Goal: Communication & Community: Answer question/provide support

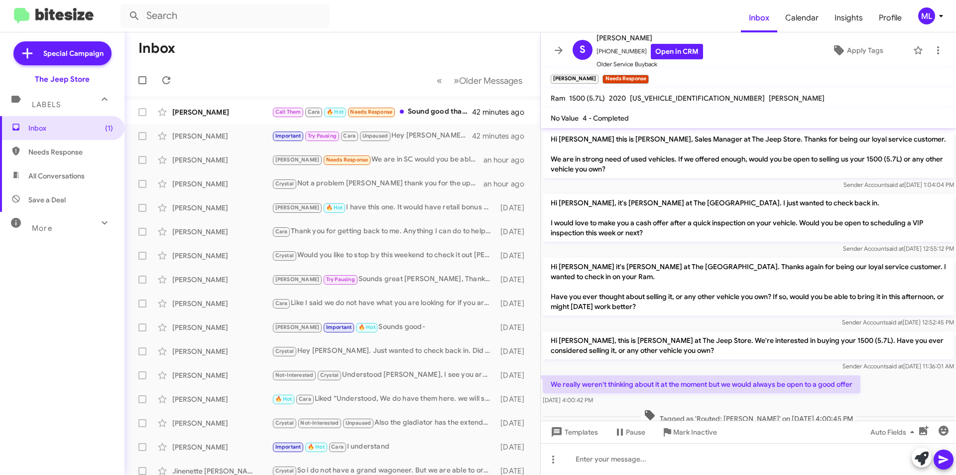
scroll to position [83, 0]
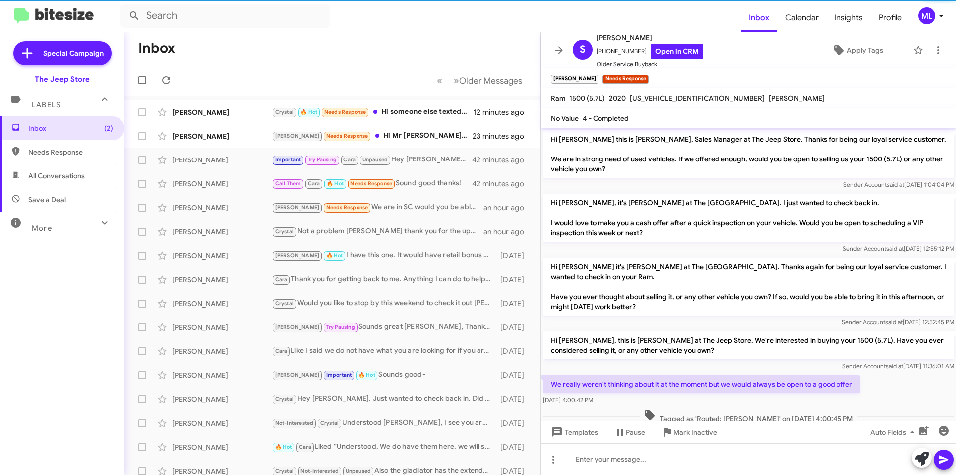
scroll to position [83, 0]
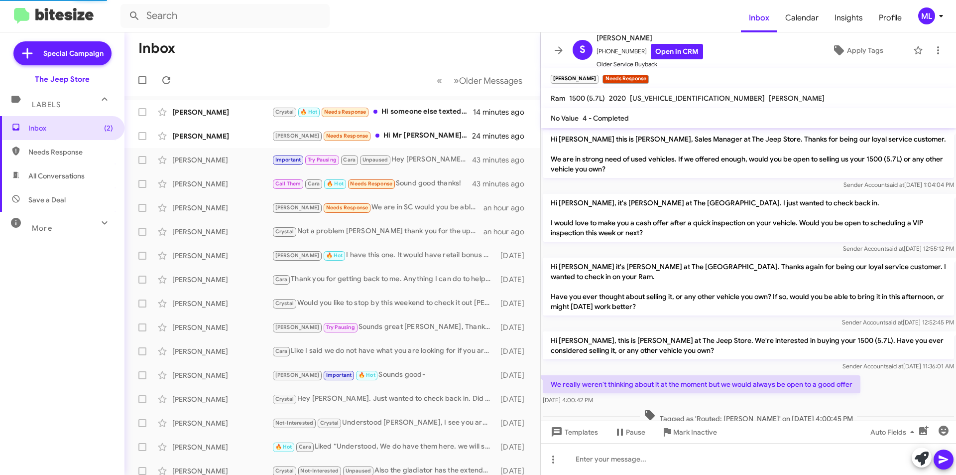
scroll to position [83, 0]
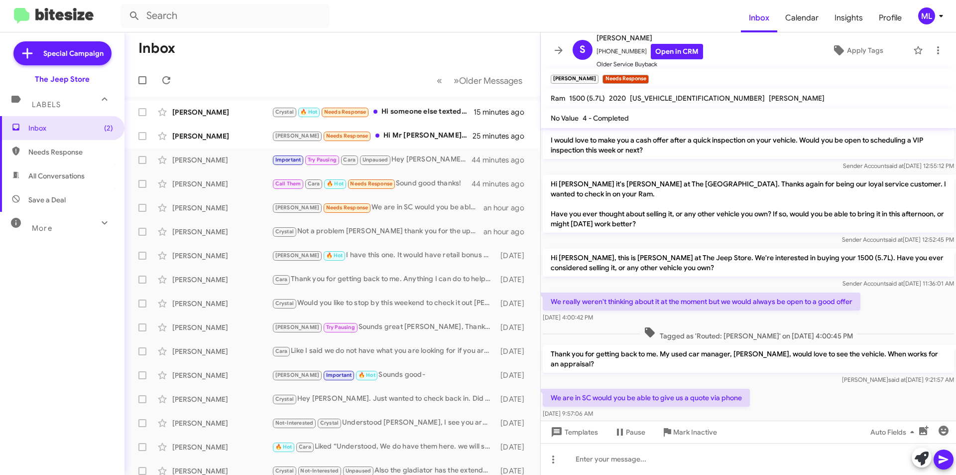
click at [49, 198] on span "Save a Deal" at bounding box center [46, 200] width 37 height 10
type input "in:not-interested"
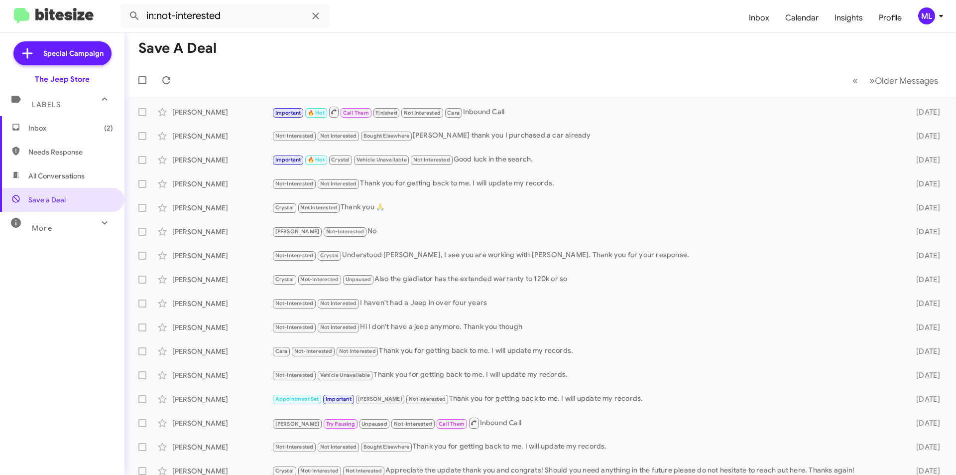
click at [32, 125] on span "Inbox (2)" at bounding box center [70, 128] width 85 height 10
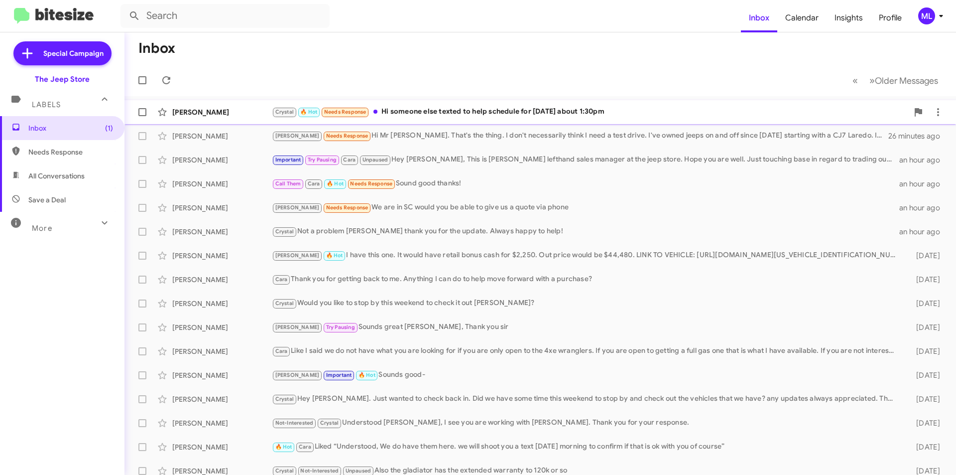
click at [437, 115] on div "Crystal 🔥 Hot Needs Response Hi someone else texted to help schedule for tomorr…" at bounding box center [590, 111] width 636 height 11
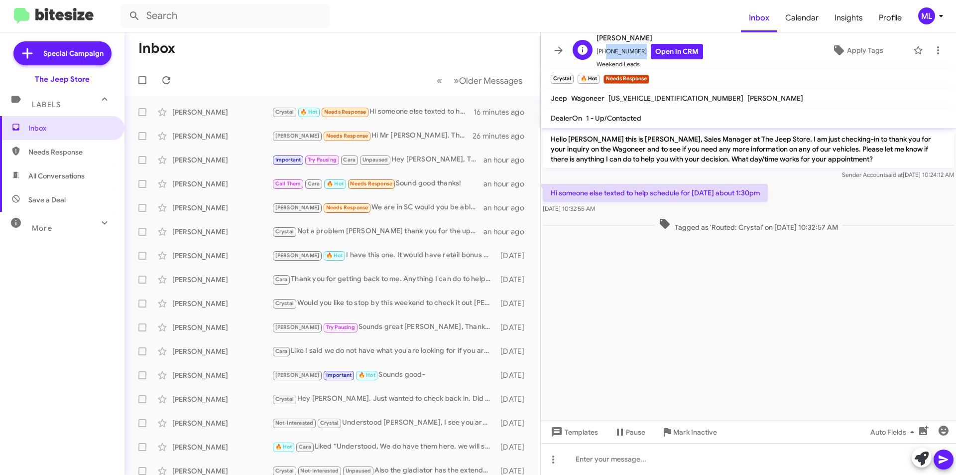
drag, startPoint x: 636, startPoint y: 51, endPoint x: 604, endPoint y: 53, distance: 32.9
click at [604, 53] on span "+12032322063 Open in CRM" at bounding box center [650, 51] width 107 height 15
copy span "2032322063"
click at [651, 460] on div at bounding box center [748, 459] width 415 height 32
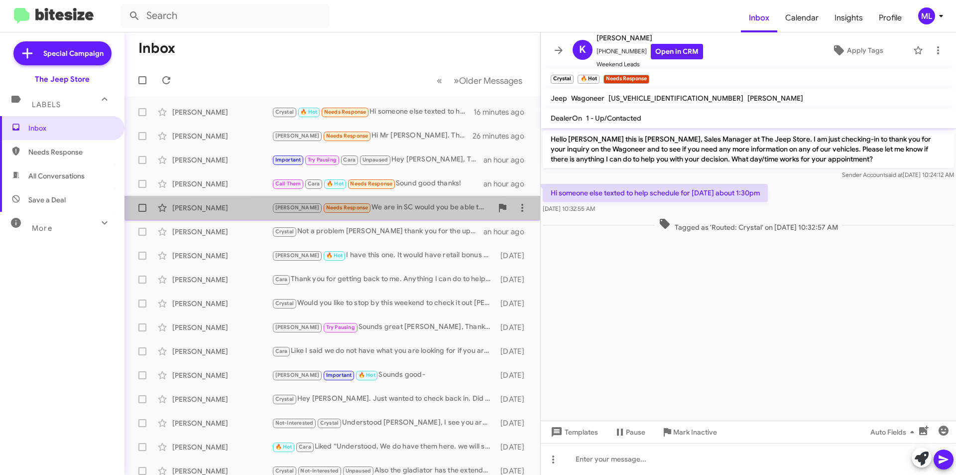
click at [379, 211] on div "Andrew Needs Response We are in SC would you be able to give us a quote via pho…" at bounding box center [382, 207] width 221 height 11
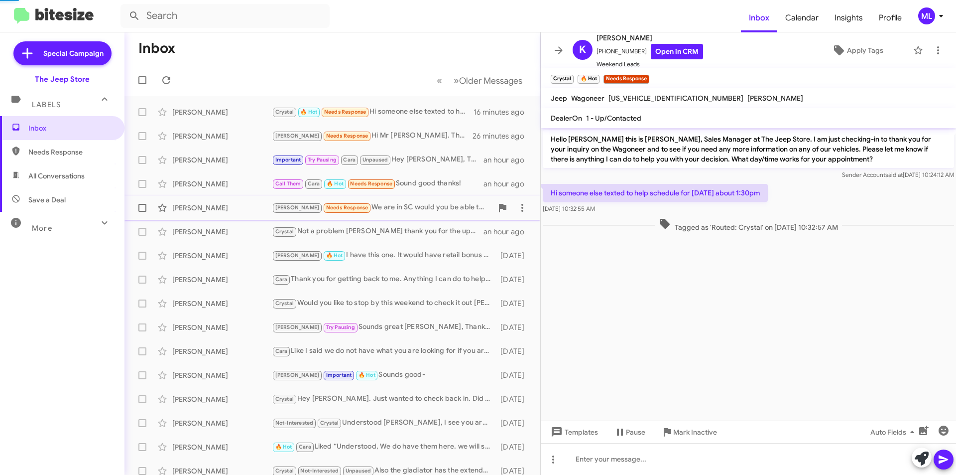
scroll to position [103, 0]
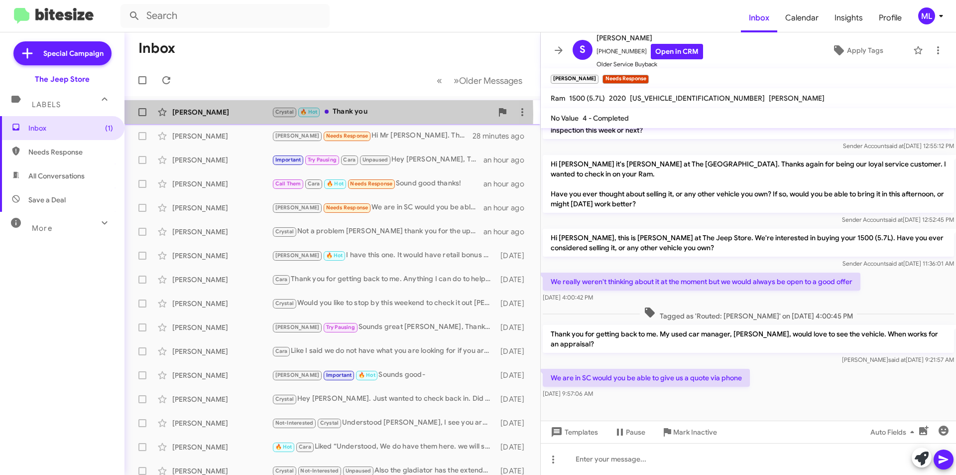
click at [210, 115] on div "[PERSON_NAME]" at bounding box center [222, 112] width 100 height 10
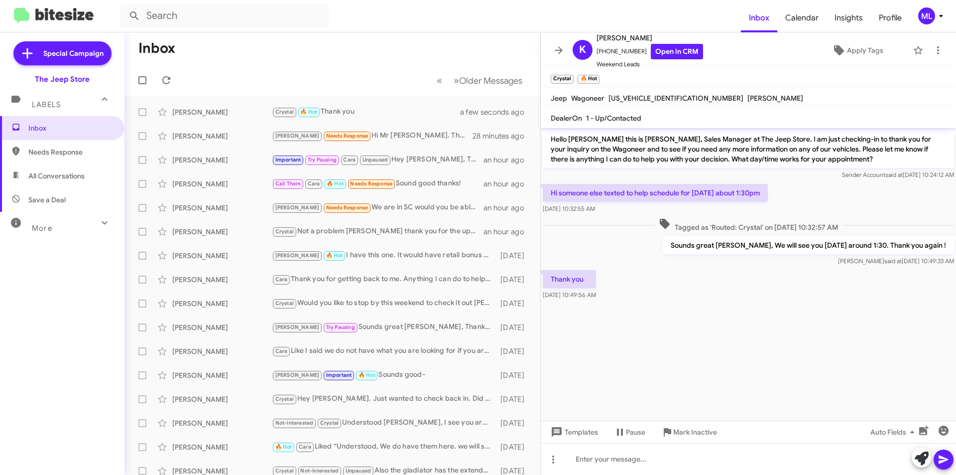
click at [52, 205] on span "Save a Deal" at bounding box center [62, 200] width 124 height 24
type input "in:not-interested"
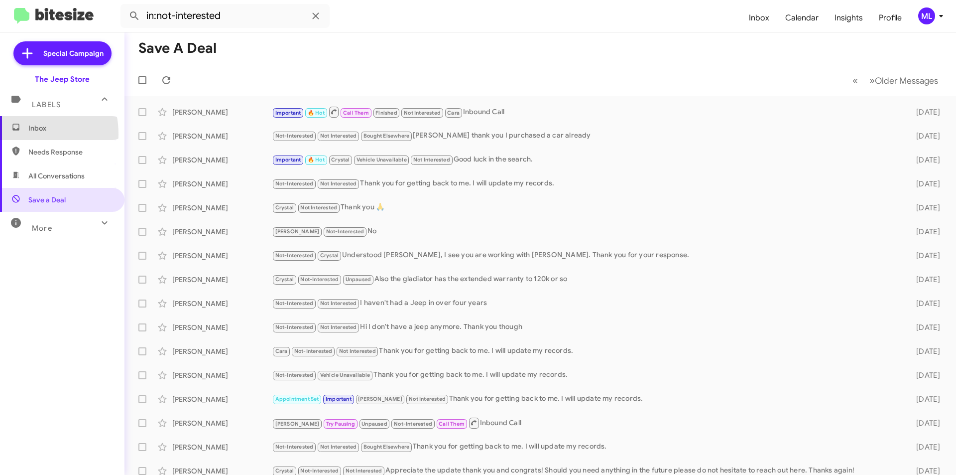
click at [19, 134] on span "Inbox" at bounding box center [62, 128] width 124 height 24
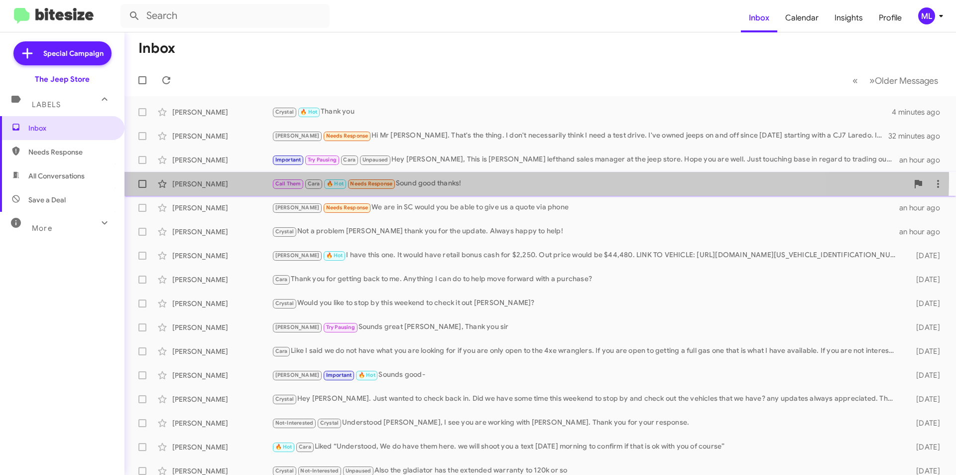
click at [444, 177] on div "Lisa Nannini Call Them Cara 🔥 Hot Needs Response Sound good thanks! an hour ago" at bounding box center [540, 184] width 816 height 20
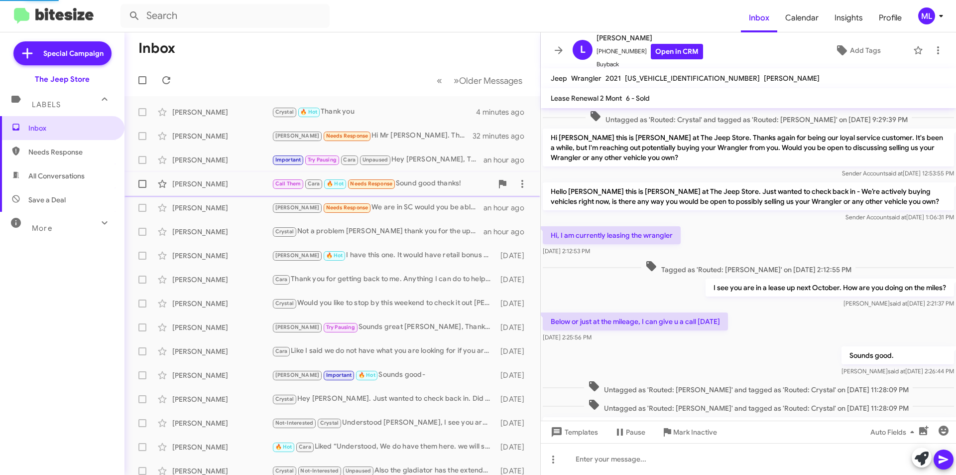
scroll to position [402, 0]
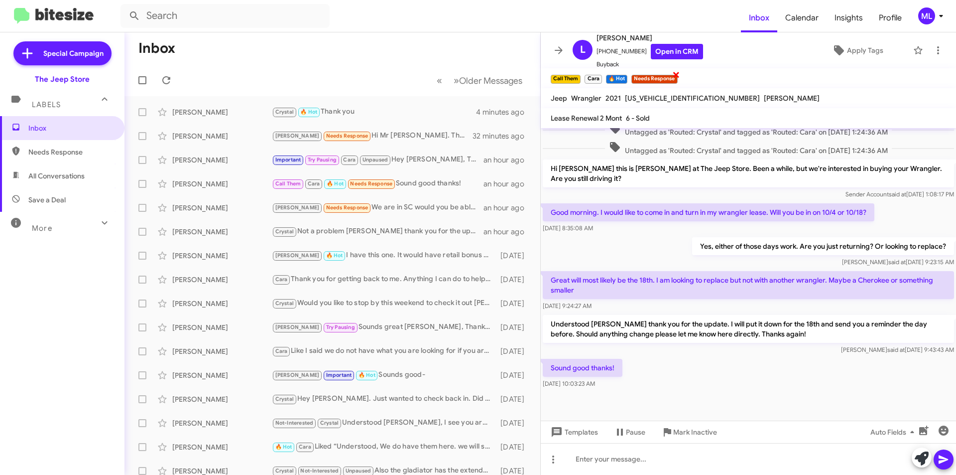
click at [674, 76] on span "×" at bounding box center [676, 74] width 8 height 12
click at [853, 49] on span "Apply Tags" at bounding box center [865, 50] width 36 height 18
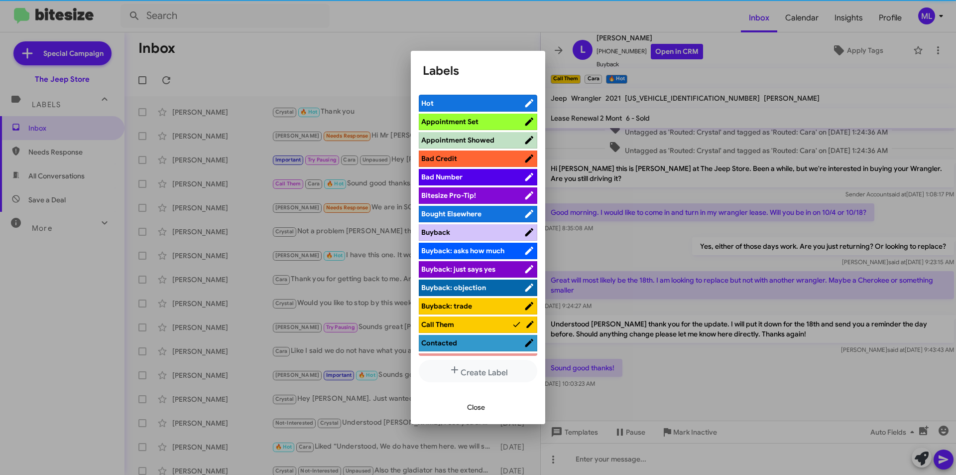
click at [484, 124] on span "Appointment Set" at bounding box center [472, 122] width 103 height 10
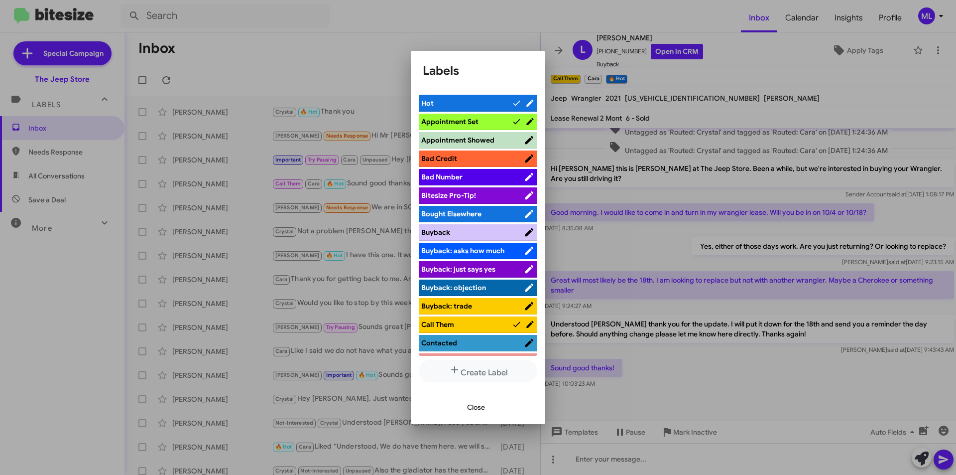
click at [474, 404] on span "Close" at bounding box center [476, 407] width 18 height 18
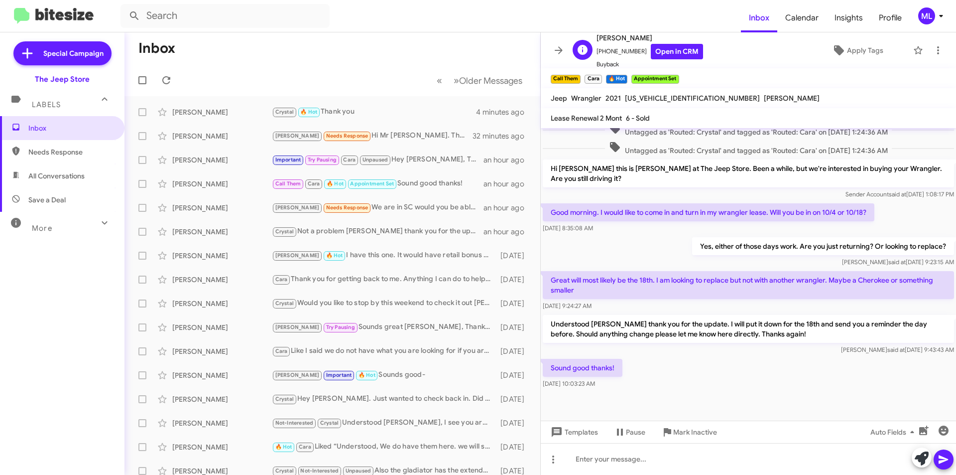
scroll to position [1, 0]
drag, startPoint x: 639, startPoint y: 52, endPoint x: 603, endPoint y: 55, distance: 36.0
click at [603, 55] on span "+17328598943 Open in CRM" at bounding box center [650, 50] width 107 height 15
copy span "7328598943"
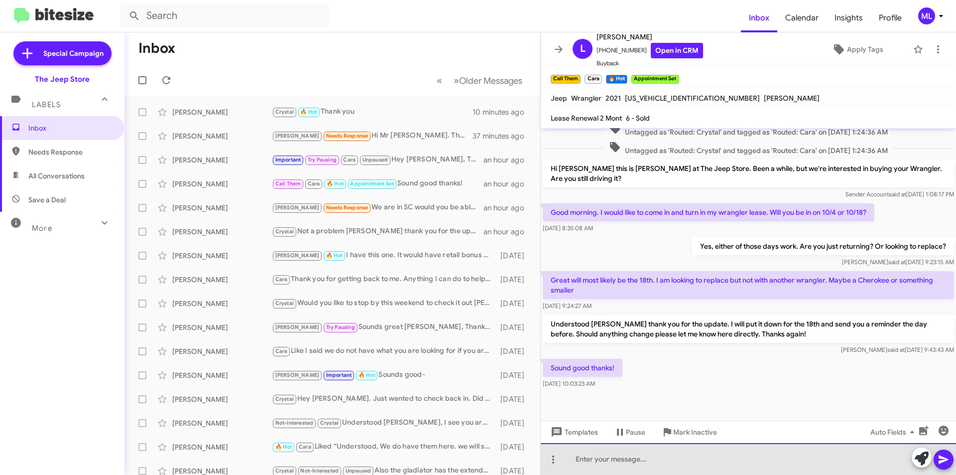
click at [639, 474] on div at bounding box center [748, 459] width 415 height 32
click at [845, 461] on div "See you then. When you arrive you can ask for your previous salesman, Mike Loff." at bounding box center [748, 459] width 415 height 32
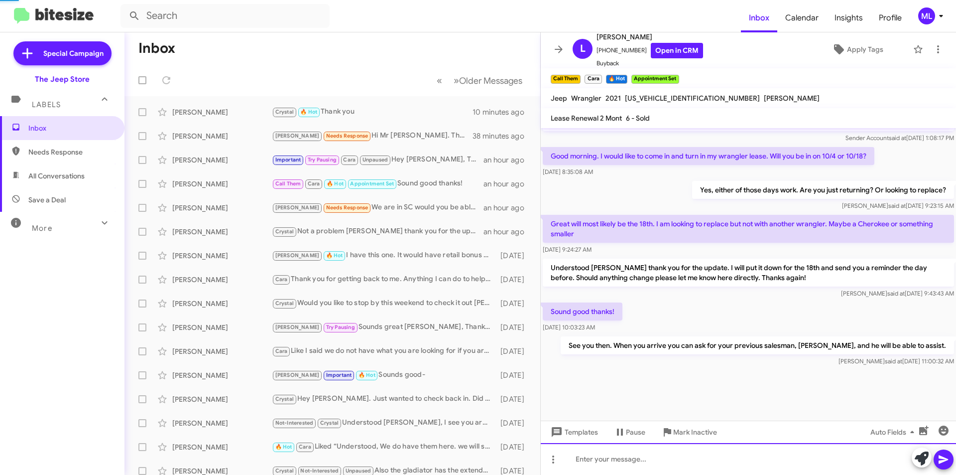
scroll to position [0, 0]
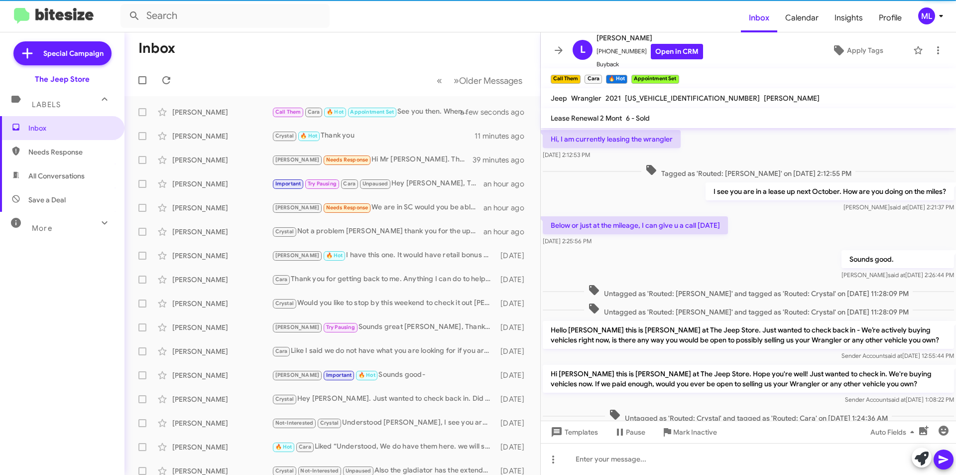
scroll to position [357, 0]
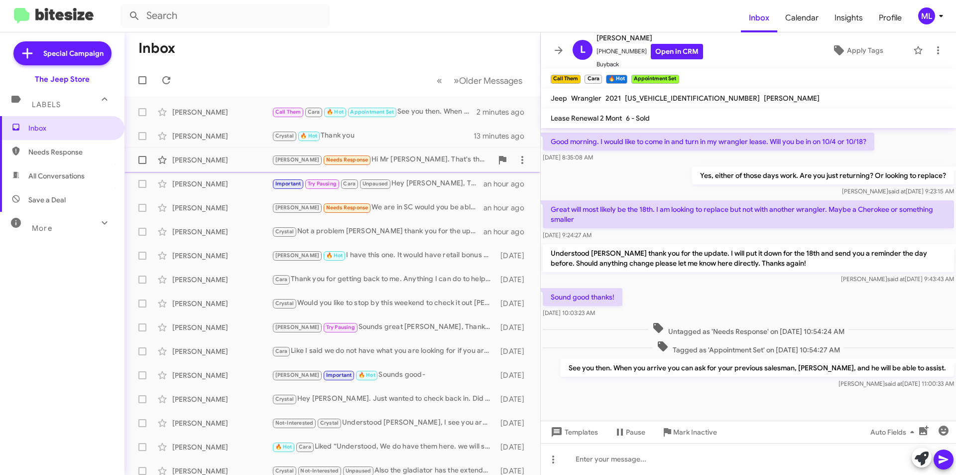
click at [197, 163] on div "Sherry Byram" at bounding box center [222, 160] width 100 height 10
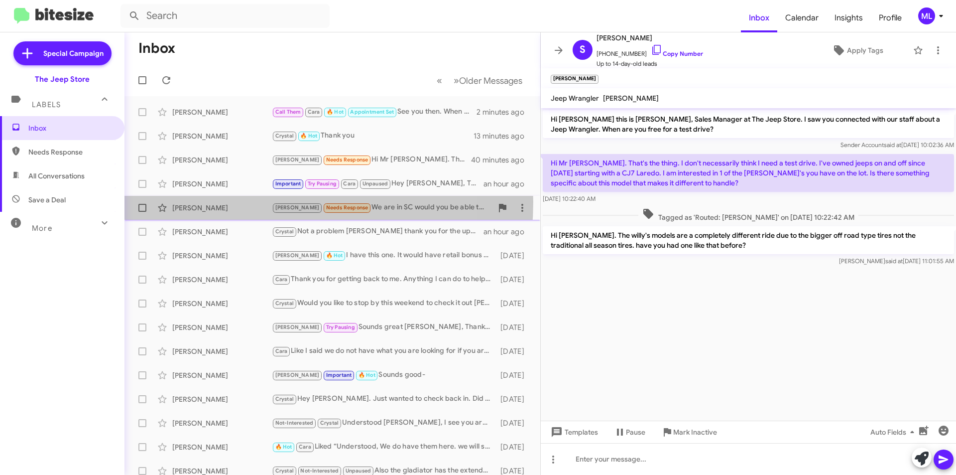
click at [252, 202] on div "Sara Major Andrew Needs Response We are in SC would you be able to give us a qu…" at bounding box center [332, 208] width 400 height 20
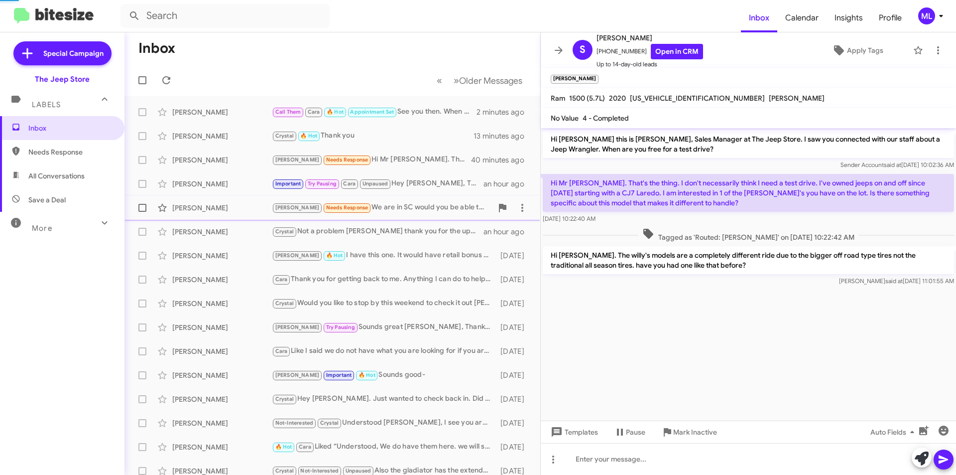
scroll to position [103, 0]
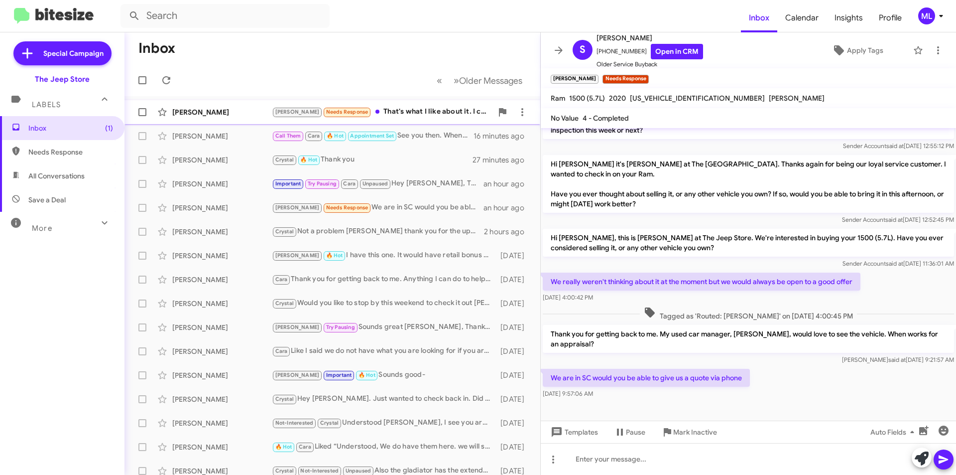
click at [387, 112] on div "Andrew Needs Response That's what I like about it. I currently drive a Dodge ra…" at bounding box center [382, 111] width 221 height 11
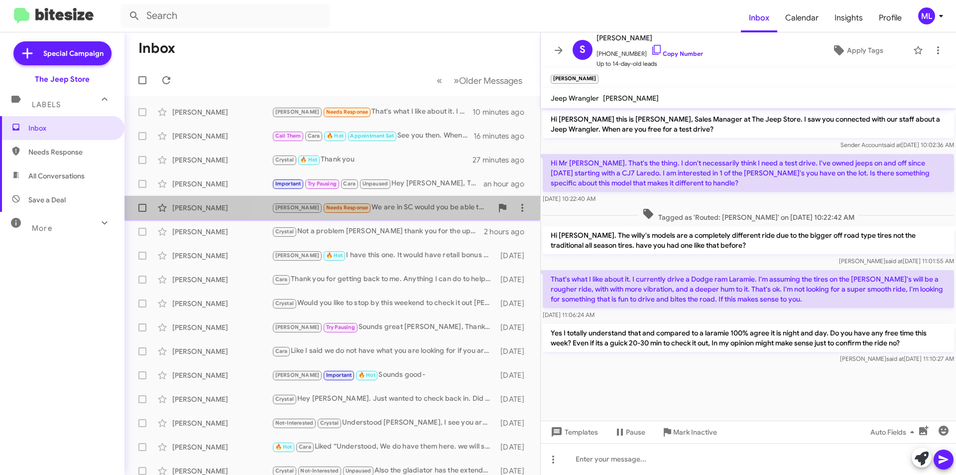
click at [372, 210] on div "Andrew Needs Response We are in SC would you be able to give us a quote via pho…" at bounding box center [382, 207] width 221 height 11
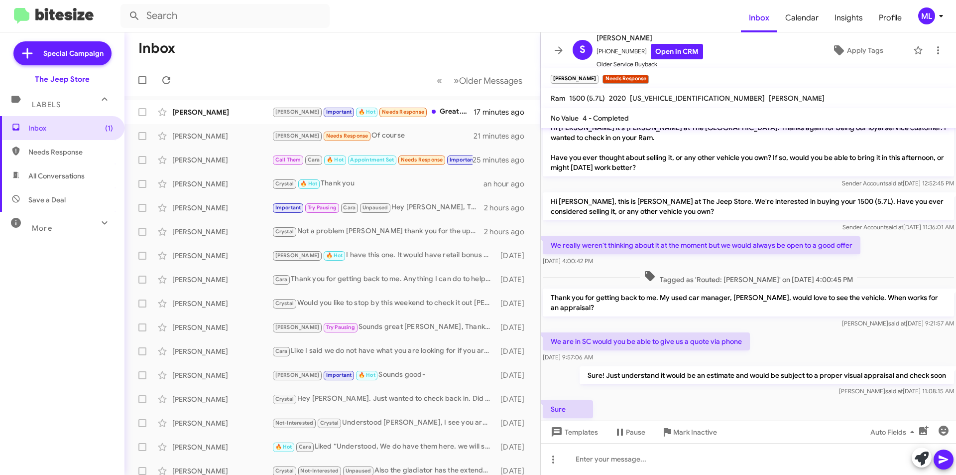
scroll to position [212, 0]
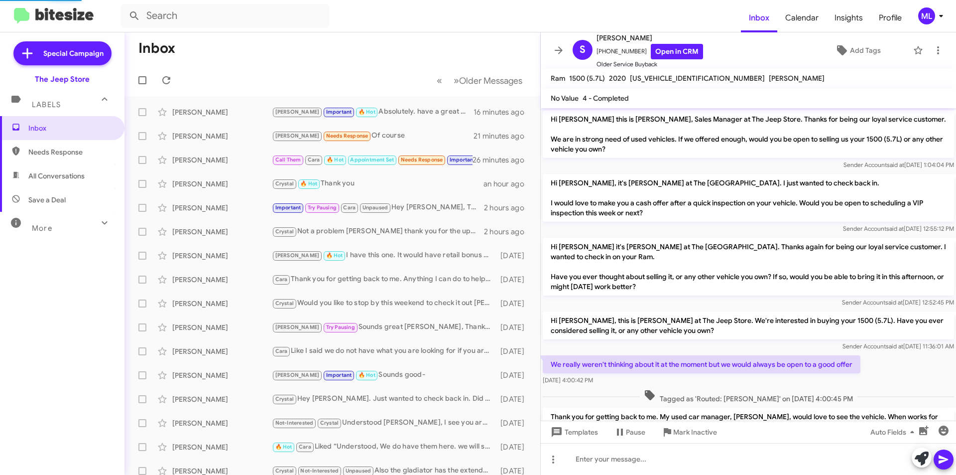
scroll to position [192, 0]
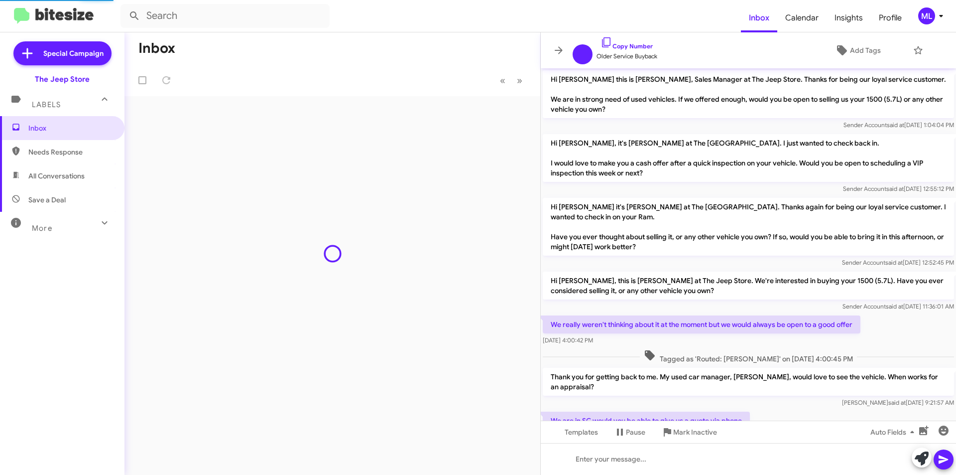
scroll to position [152, 0]
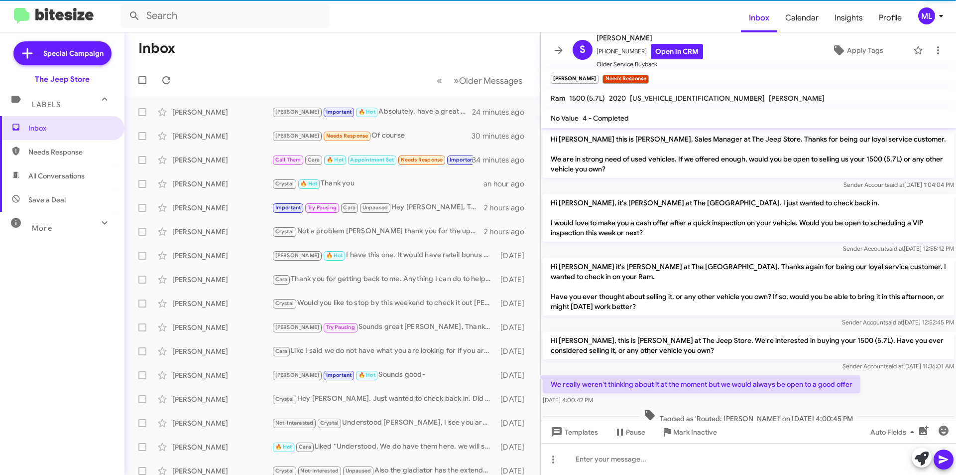
scroll to position [212, 0]
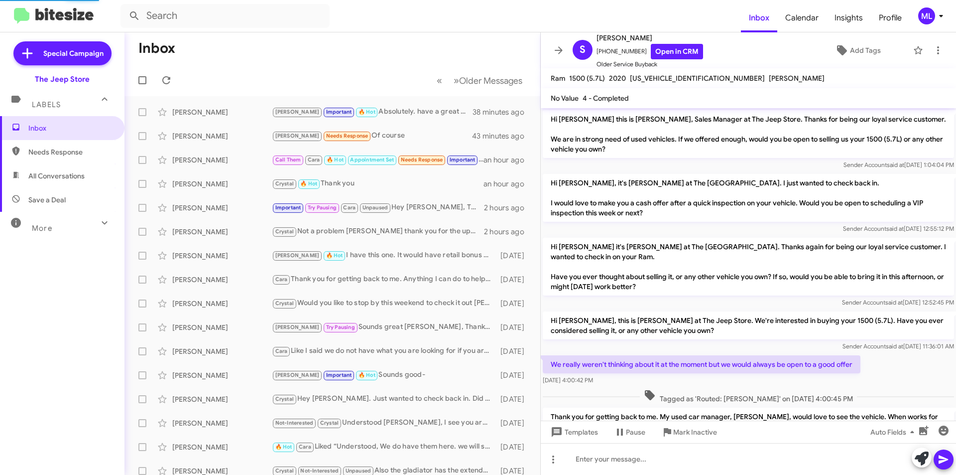
scroll to position [152, 0]
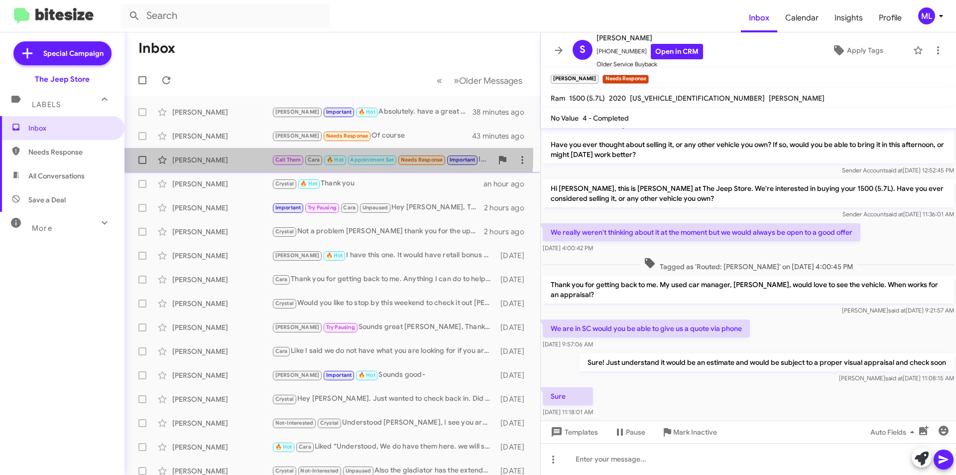
click at [269, 154] on div "Lisa Nannini Call Them Cara 🔥 Hot Appointment Set Needs Response Important Is h…" at bounding box center [332, 160] width 400 height 20
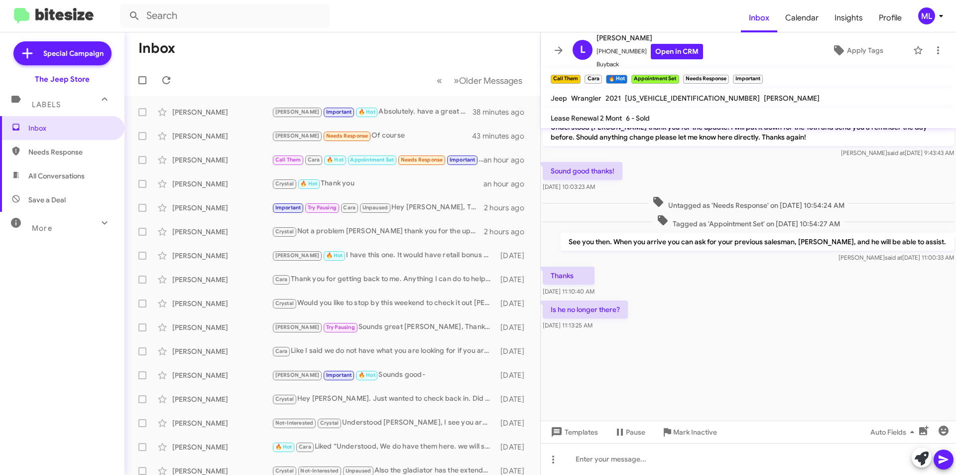
scroll to position [1109, 0]
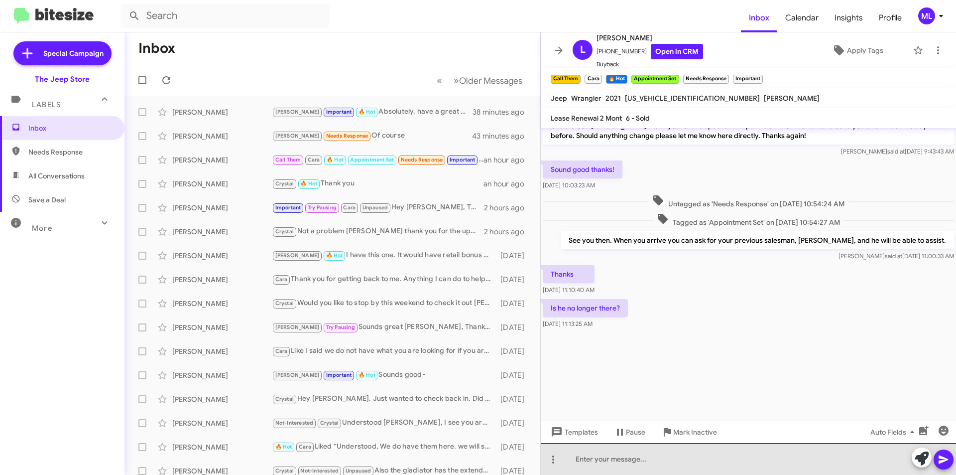
click at [632, 468] on div at bounding box center [748, 459] width 415 height 32
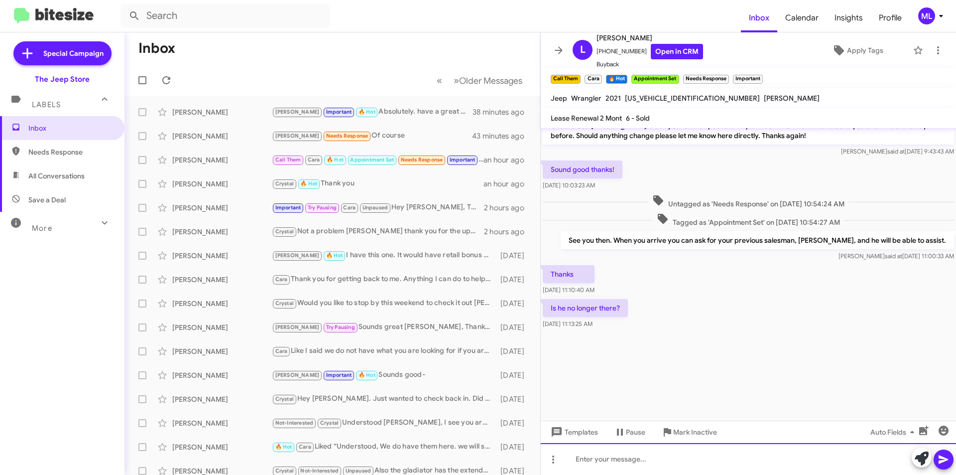
click at [635, 465] on div at bounding box center [748, 459] width 415 height 32
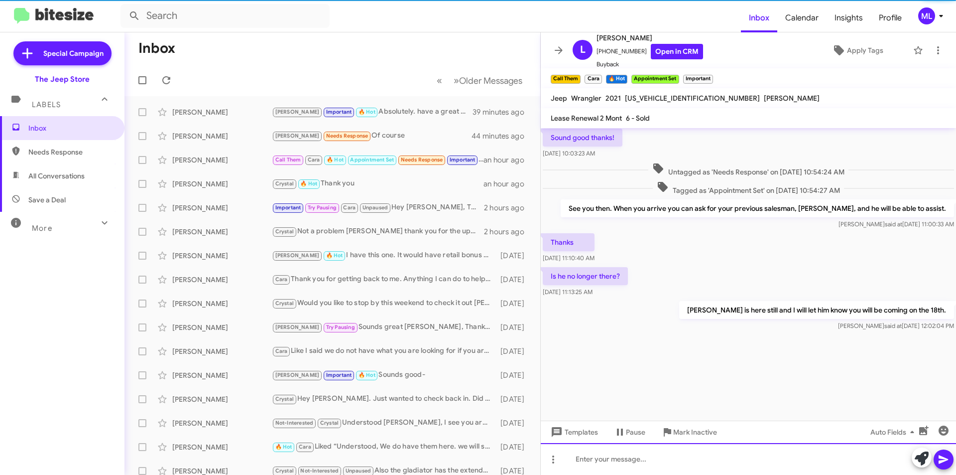
scroll to position [1145, 0]
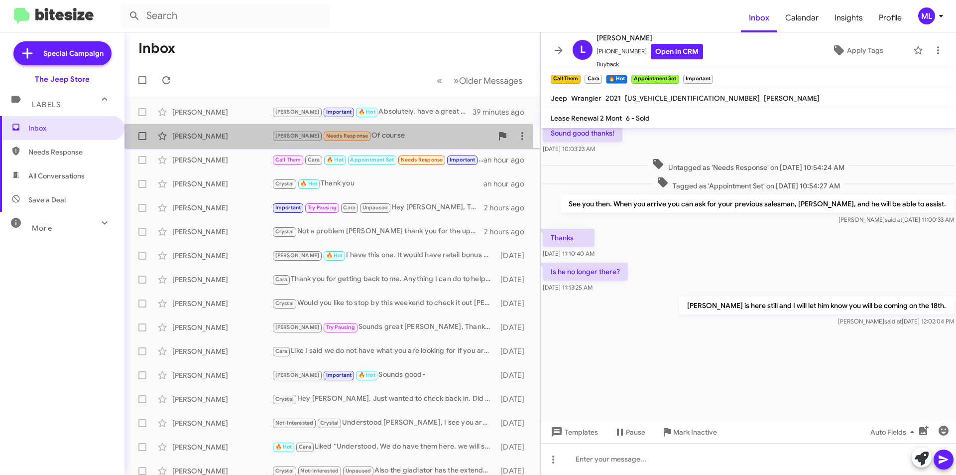
click at [326, 137] on span "Needs Response" at bounding box center [347, 135] width 42 height 6
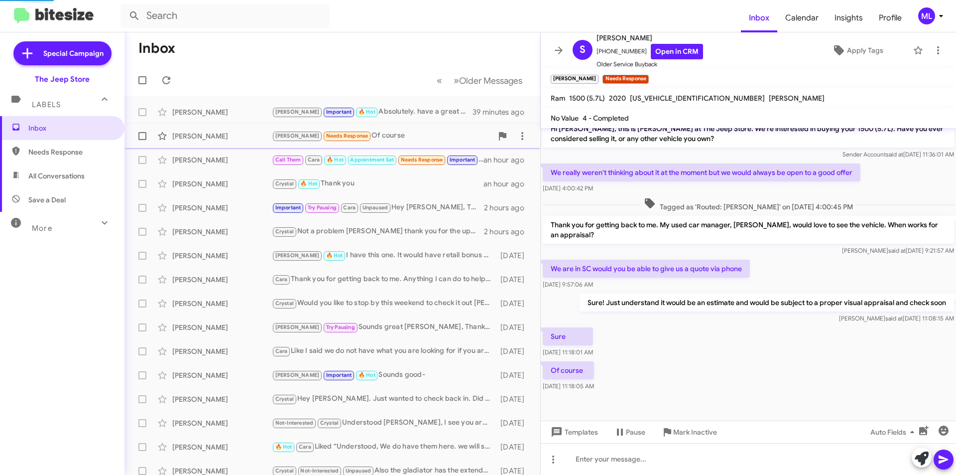
scroll to position [212, 0]
click at [53, 206] on span "Save a Deal" at bounding box center [62, 200] width 124 height 24
type input "in:not-interested"
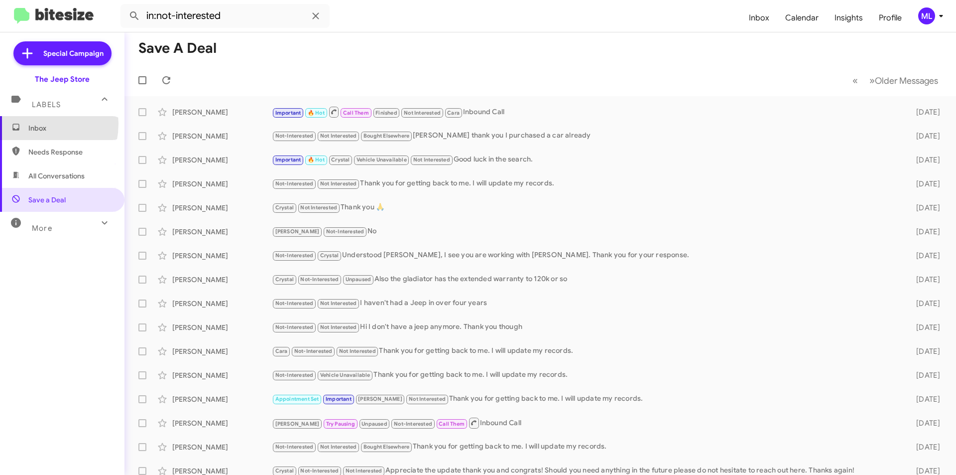
click at [27, 123] on span "Inbox" at bounding box center [62, 128] width 124 height 24
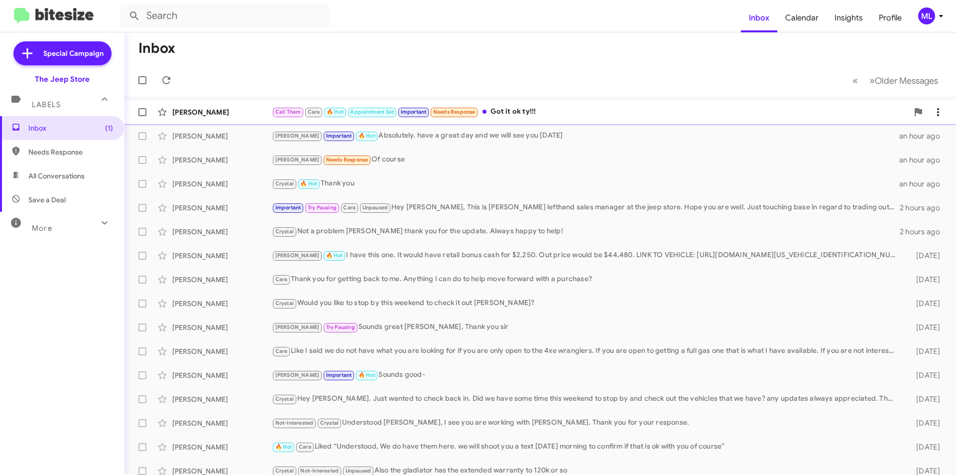
click at [516, 117] on div "Call Them Cara 🔥 Hot Appointment Set Important Needs Response Got it ok ty!!!" at bounding box center [590, 111] width 636 height 11
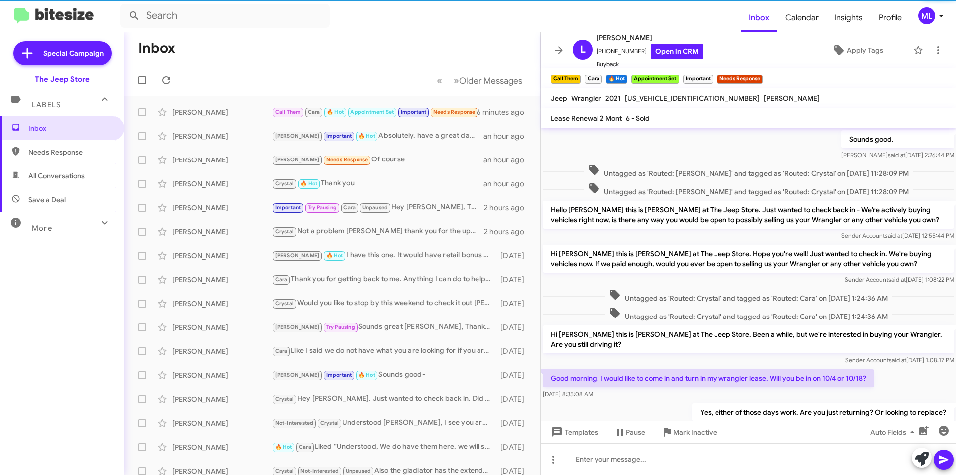
scroll to position [392, 0]
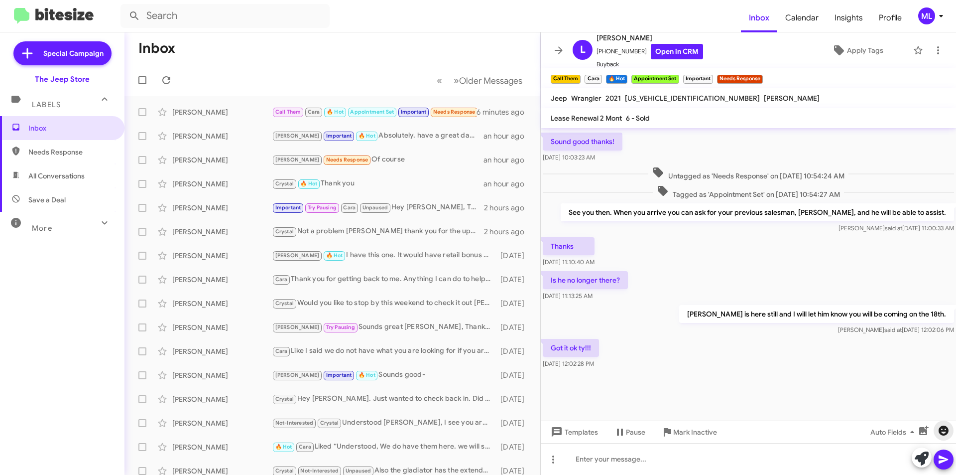
click at [945, 430] on icon "button" at bounding box center [944, 430] width 10 height 10
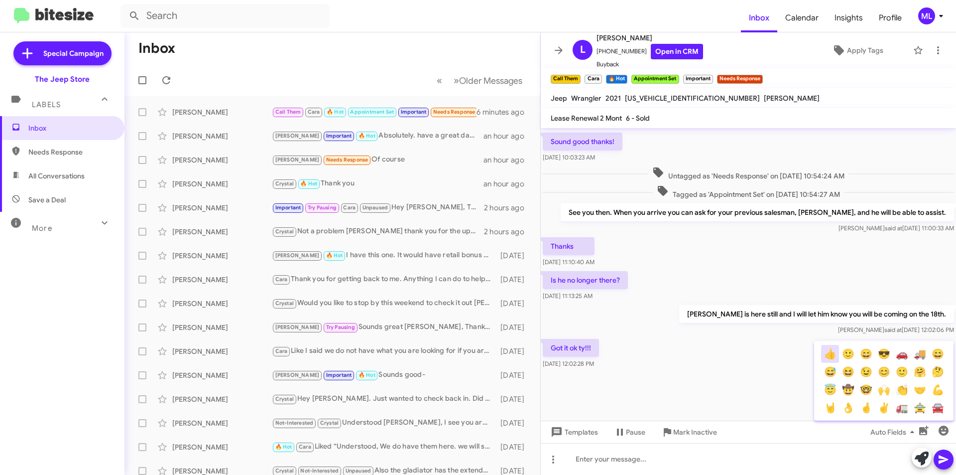
click at [825, 353] on button "👍" at bounding box center [830, 354] width 18 height 18
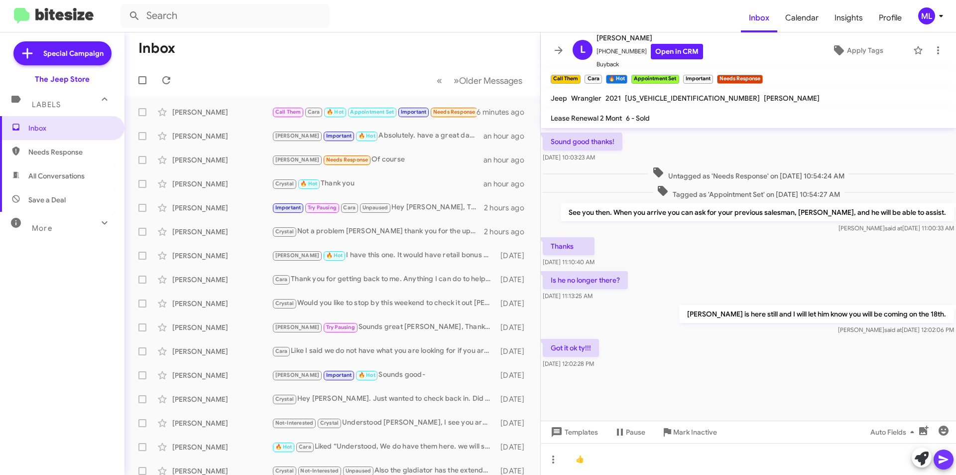
click at [942, 458] on icon at bounding box center [943, 459] width 9 height 8
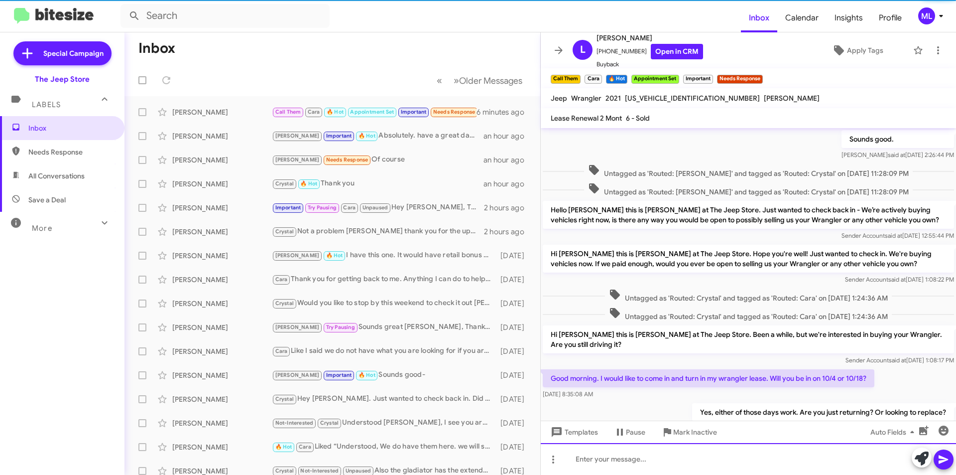
scroll to position [50, 0]
